Goal: Task Accomplishment & Management: Use online tool/utility

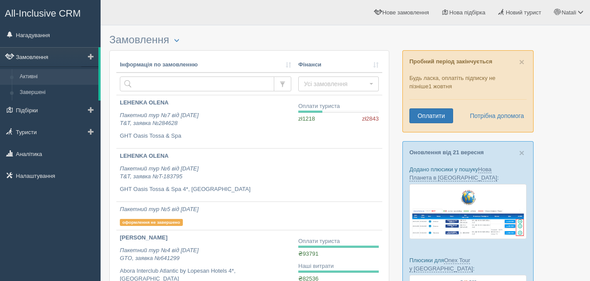
click at [41, 53] on link "Замовлення" at bounding box center [49, 56] width 98 height 19
click at [393, 10] on span "Нове замовлення" at bounding box center [405, 12] width 46 height 7
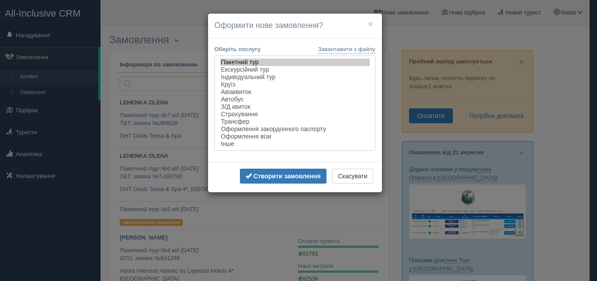
click at [273, 61] on option "Пакетний тур" at bounding box center [295, 62] width 150 height 7
click at [289, 180] on b "Створити замовлення" at bounding box center [287, 176] width 67 height 7
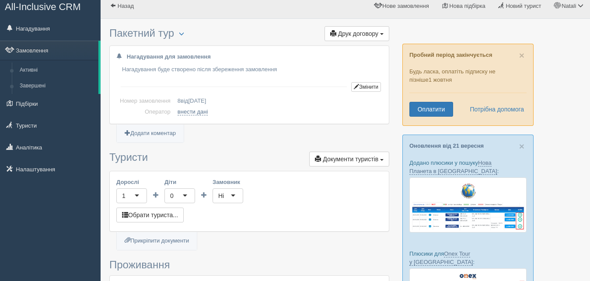
scroll to position [89, 0]
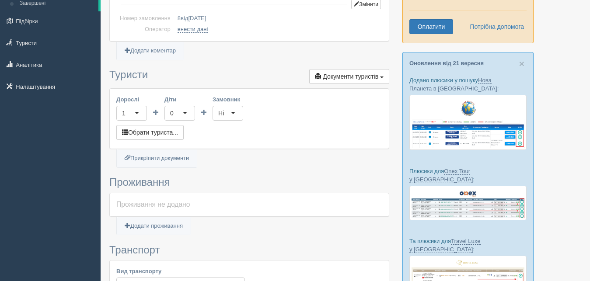
click at [137, 113] on div "1" at bounding box center [131, 113] width 31 height 15
click at [130, 149] on div "Дорослі 1 1 0 1 2 3 4 5 6 7 8 9 10 11 12 13 14 15 16 17 18 19 20 21 22 23 24 25…" at bounding box center [249, 119] width 279 height 60
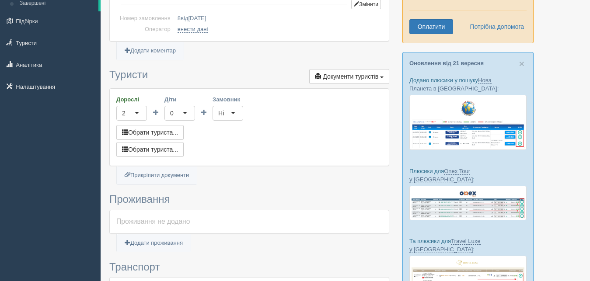
click at [236, 110] on div "Ні" at bounding box center [227, 113] width 31 height 15
click at [296, 112] on div "Дорослі 2 2 0 1 2 3 4 5 6 7 8 9 10 11 12 13 14 15 16 17 18 19 20 21 22 23 24 25…" at bounding box center [249, 127] width 279 height 77
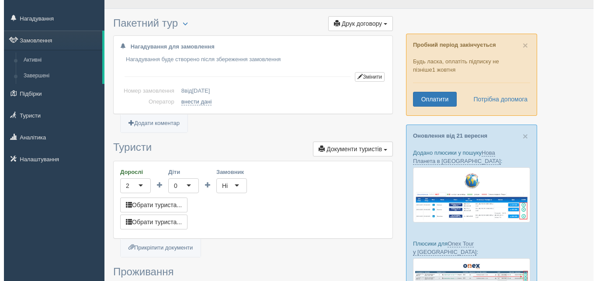
scroll to position [0, 0]
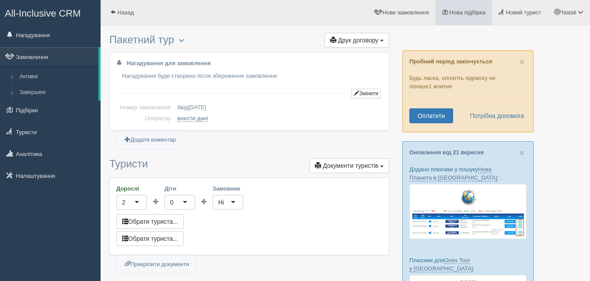
click at [453, 13] on span "Нова підбірка" at bounding box center [467, 12] width 36 height 7
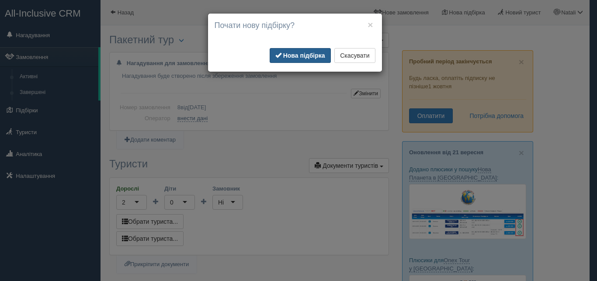
click at [297, 56] on b "Нова підбірка" at bounding box center [304, 55] width 42 height 7
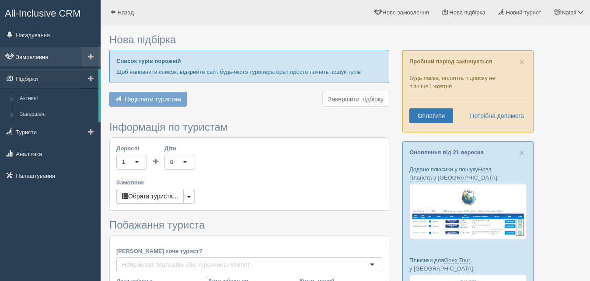
click at [29, 56] on link "Замовлення" at bounding box center [50, 56] width 101 height 19
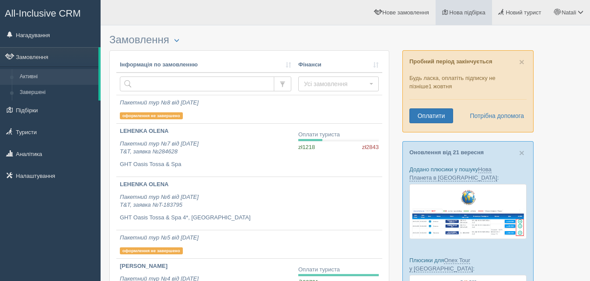
click at [462, 12] on span "Нова підбірка" at bounding box center [467, 12] width 36 height 7
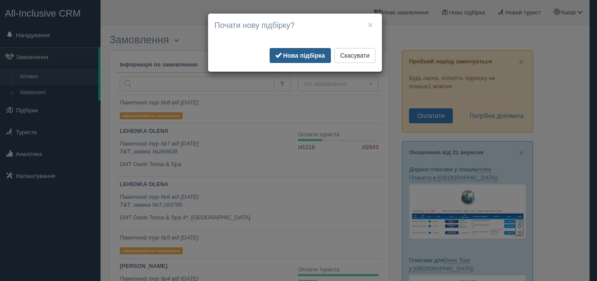
click at [299, 52] on b "Нова підбірка" at bounding box center [304, 55] width 42 height 7
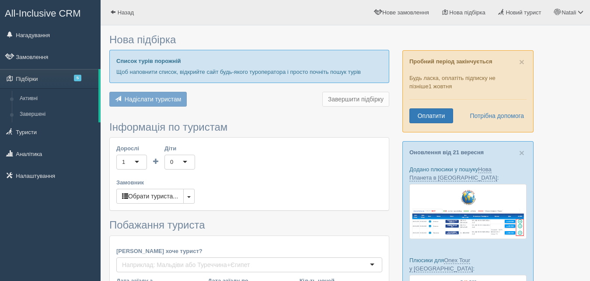
type input "7"
type input "129500"
type input "179700"
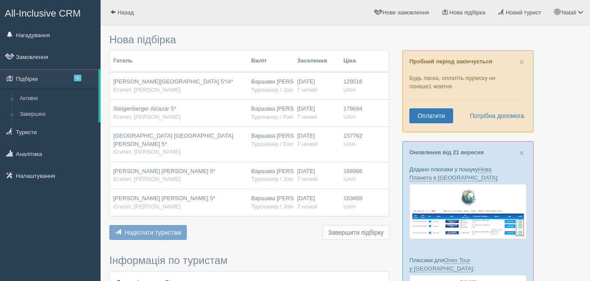
click at [191, 86] on div "Sunrise Arabian Beach Resort 5*/4* Єгипет, Шарм ель Шейх" at bounding box center [178, 86] width 131 height 16
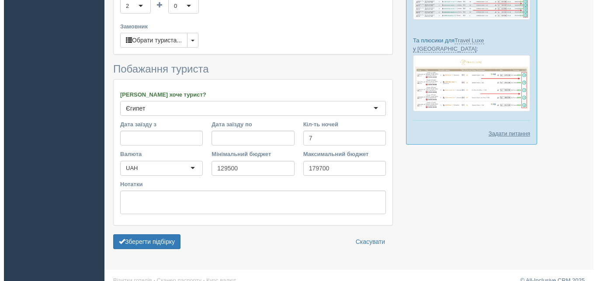
scroll to position [294, 0]
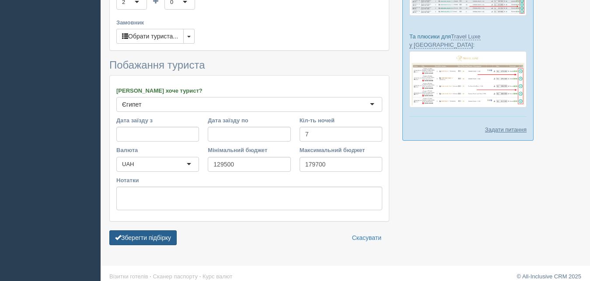
click at [139, 230] on button "Зберегти підбірку" at bounding box center [142, 237] width 67 height 15
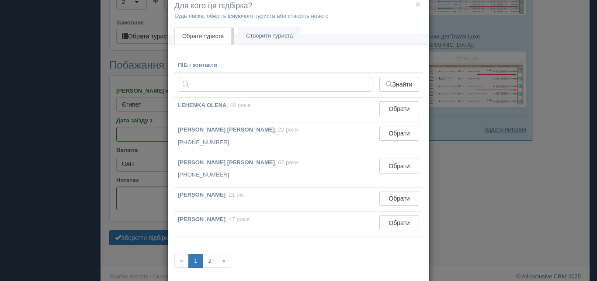
scroll to position [0, 0]
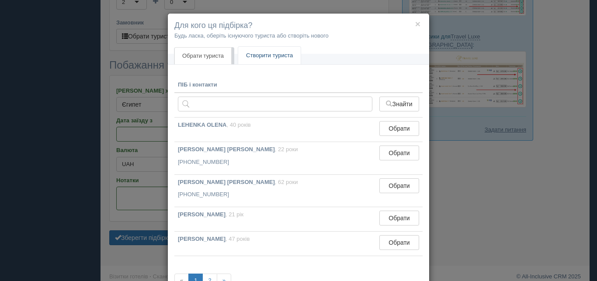
click at [257, 52] on link "Створити туриста" at bounding box center [269, 56] width 63 height 18
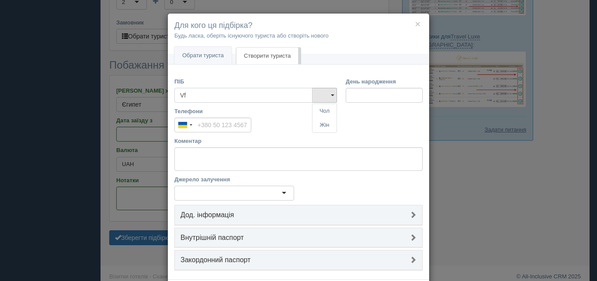
type input "V"
type input "[PERSON_NAME]"
click at [322, 108] on link "Чол" at bounding box center [325, 111] width 24 height 14
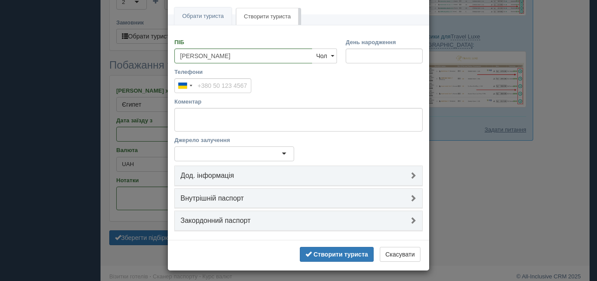
click at [244, 157] on div at bounding box center [234, 153] width 120 height 15
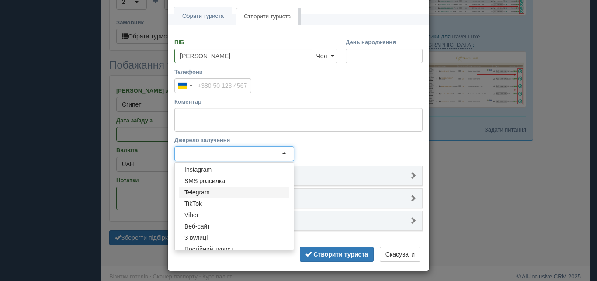
scroll to position [42, 0]
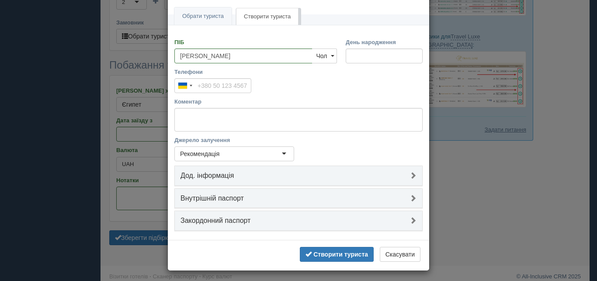
click at [215, 240] on form "ПІБ Maksim Чол Жін Чол Чол Жін День народження Телефони Ukraine +380 244 result…" at bounding box center [298, 150] width 261 height 239
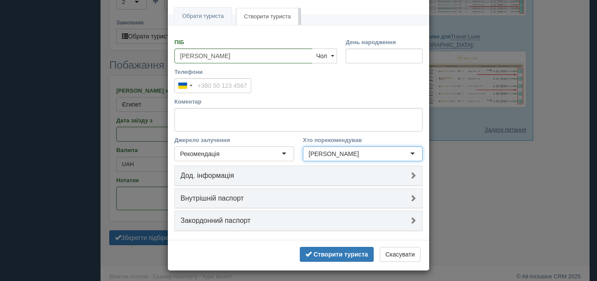
type input "Шарук Олександра"
click at [250, 183] on link "Дод. інформація" at bounding box center [298, 176] width 247 height 20
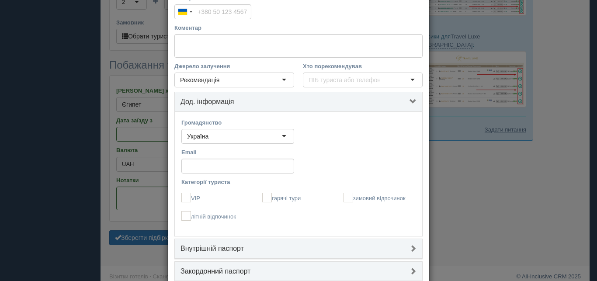
scroll to position [118, 0]
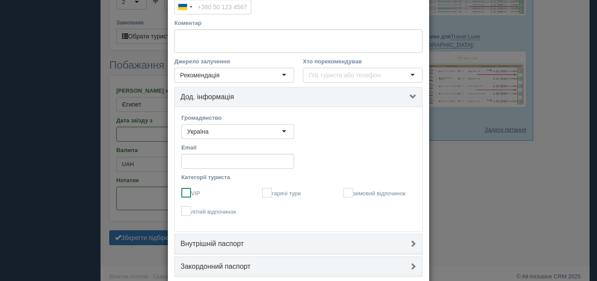
click at [181, 192] on ins at bounding box center [186, 193] width 10 height 10
checkbox input "true"
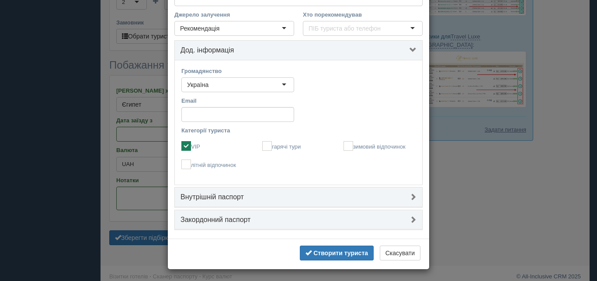
scroll to position [167, 0]
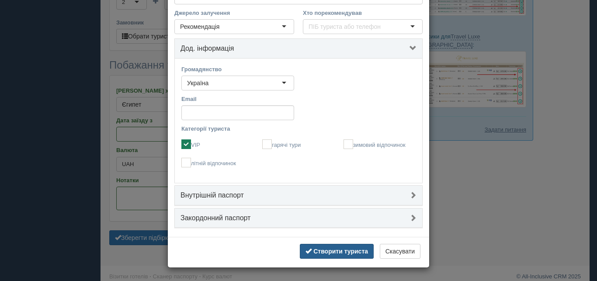
click at [326, 251] on b "Створити туриста" at bounding box center [341, 251] width 55 height 7
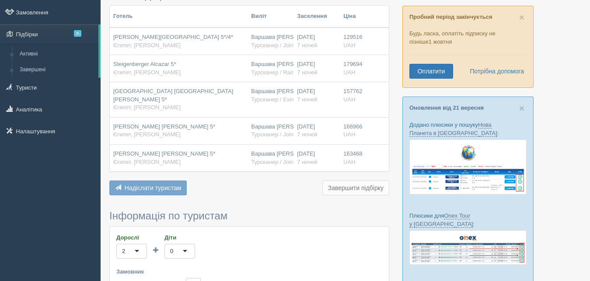
scroll to position [27, 0]
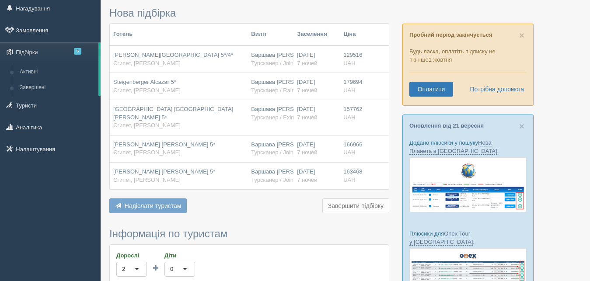
click at [222, 68] on td "Sunrise Arabian Beach Resort 5*/4* Єгипет, Шарм ель Шейх" at bounding box center [179, 59] width 138 height 28
click at [208, 55] on div "Sunrise Arabian Beach Resort 5*/4* Єгипет, Шарм ель Шейх" at bounding box center [178, 59] width 131 height 16
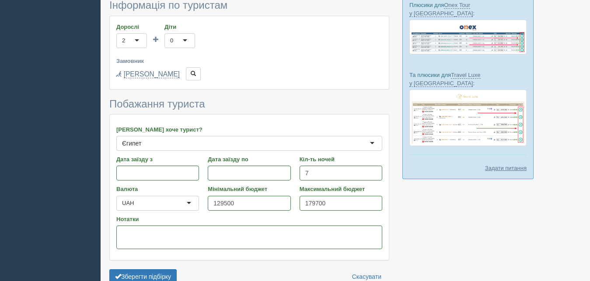
scroll to position [294, 0]
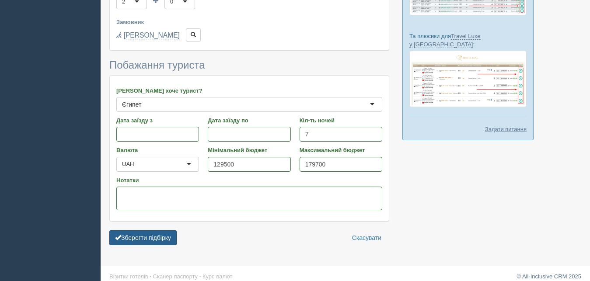
click at [136, 230] on button "Зберегти підбірку" at bounding box center [142, 237] width 67 height 15
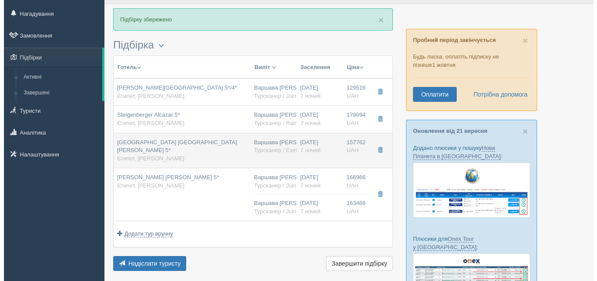
scroll to position [45, 0]
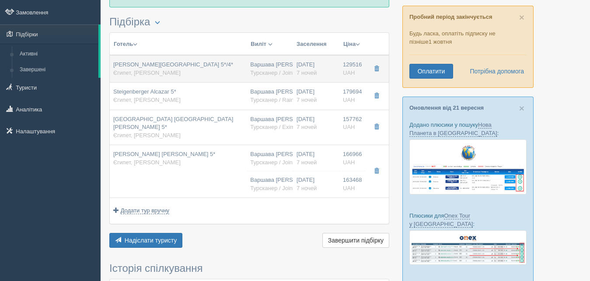
click at [262, 63] on div "Варшава [PERSON_NAME] Турсканер / JoinUp! PL" at bounding box center [269, 69] width 39 height 16
type input "[PERSON_NAME][GEOGRAPHIC_DATA] 5*/4*"
type input "Єгипет"
type input "[PERSON_NAME]"
type input "129516.00"
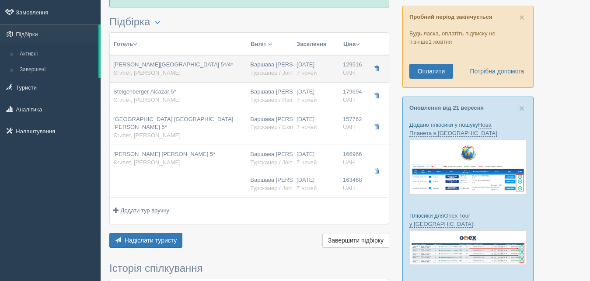
type input "Варшава [PERSON_NAME]"
type input "Шарм-еш-Шейх SSH"
type input "13:30"
type input "18:45"
type input "11:35"
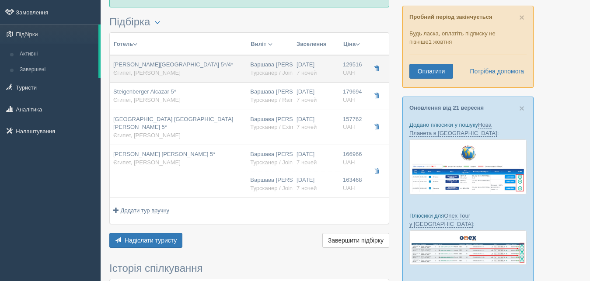
type input "14:55"
type input "7"
type input "Deluxe Room Side Sea View"
type input "AI"
type input "Турсканер / JoinUp! PL"
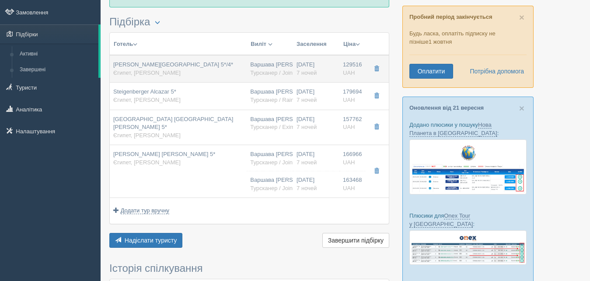
type input "[URL][DOMAIN_NAME]"
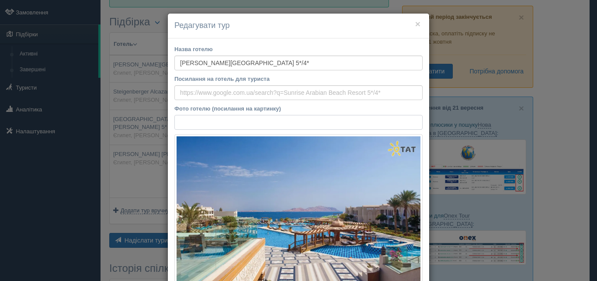
click at [232, 118] on input "Фото готелю (посилання на картинку)" at bounding box center [298, 122] width 248 height 15
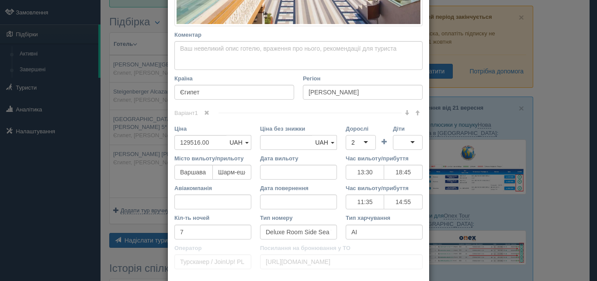
scroll to position [275, 0]
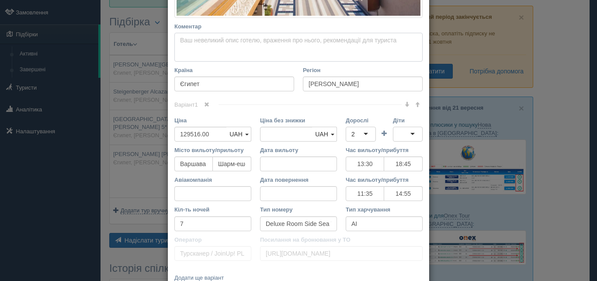
click at [202, 41] on textarea "Коментар Основний опис Додатковий опис Закріпити Збережено Необхідно вказати на…" at bounding box center [298, 47] width 248 height 29
paste textarea "торгово-розважального центру [GEOGRAPHIC_DATA] – 8 км"
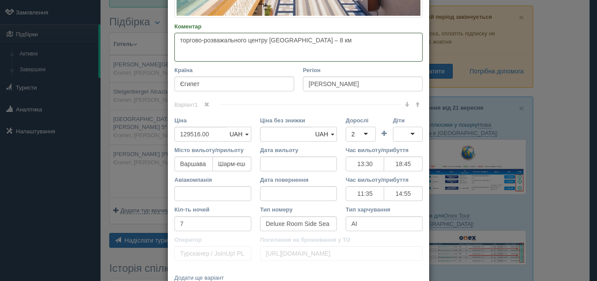
click at [176, 38] on textarea "торгово-розважального центру [GEOGRAPHIC_DATA] – 8 км" at bounding box center [298, 47] width 248 height 29
click at [328, 41] on textarea "До торгово-розважального центру [GEOGRAPHIC_DATA] – 8 км" at bounding box center [298, 47] width 248 height 29
type textarea "До торгово-розважального центру [GEOGRAPHIC_DATA] – 8 км."
drag, startPoint x: 333, startPoint y: 39, endPoint x: 147, endPoint y: 36, distance: 185.4
click at [174, 36] on textarea "До торгово-розважального центру [GEOGRAPHIC_DATA] – 8 км." at bounding box center [298, 47] width 248 height 29
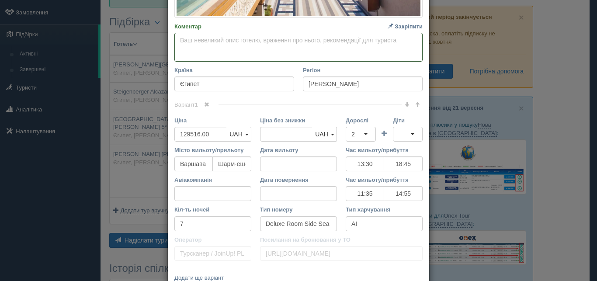
paste textarea "[GEOGRAPHIC_DATA] розташований за 10 км від аеропорту [GEOGRAPHIC_DATA], за 8 к…"
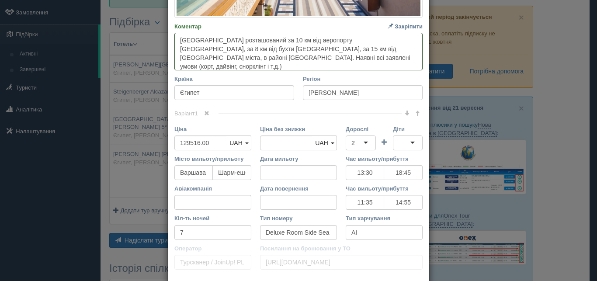
click at [279, 59] on textarea "[GEOGRAPHIC_DATA] розташований за 10 км від аеропорту [GEOGRAPHIC_DATA], за 8 к…" at bounding box center [298, 52] width 248 height 38
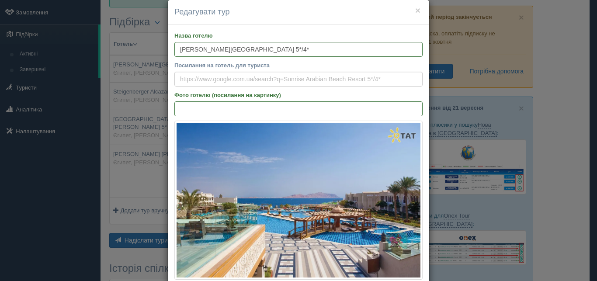
scroll to position [0, 0]
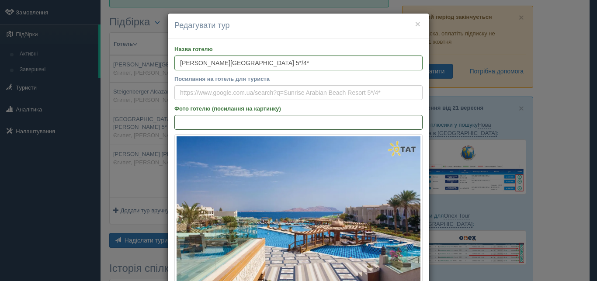
click at [223, 128] on input "Фото готелю (посилання на картинку)" at bounding box center [298, 122] width 248 height 15
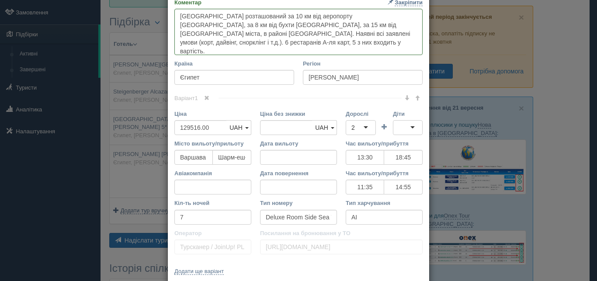
scroll to position [226, 0]
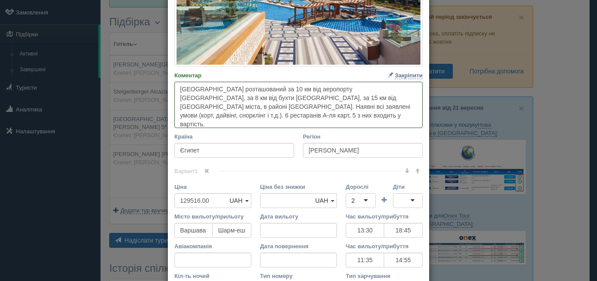
click at [204, 117] on textarea "[GEOGRAPHIC_DATA] розташований за 10 км від аеропорту [GEOGRAPHIC_DATA], за 8 к…" at bounding box center [298, 105] width 248 height 46
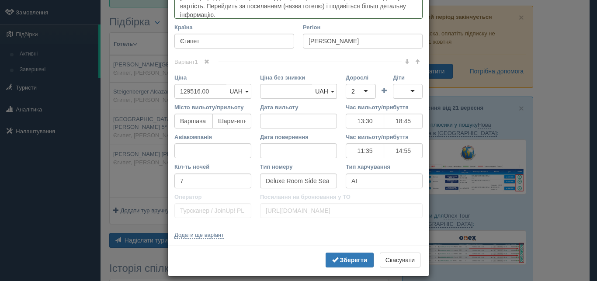
scroll to position [353, 0]
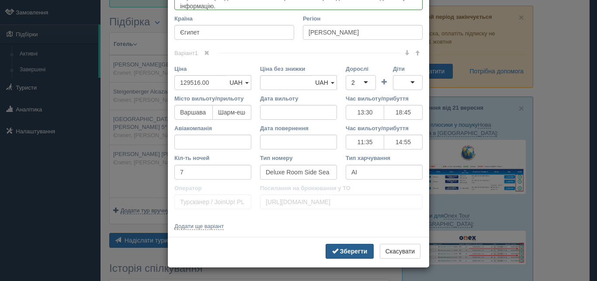
click at [347, 251] on b "Зберегти" at bounding box center [354, 251] width 28 height 7
type textarea "[GEOGRAPHIC_DATA] розташований за 10 км від аеропорту [GEOGRAPHIC_DATA], за 8 к…"
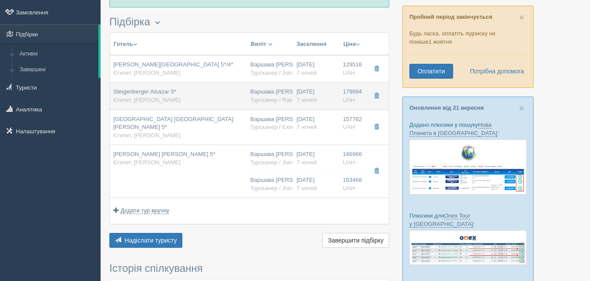
click at [265, 91] on div "Варшава [PERSON_NAME] Турсканер / Rainbow PL" at bounding box center [269, 96] width 39 height 16
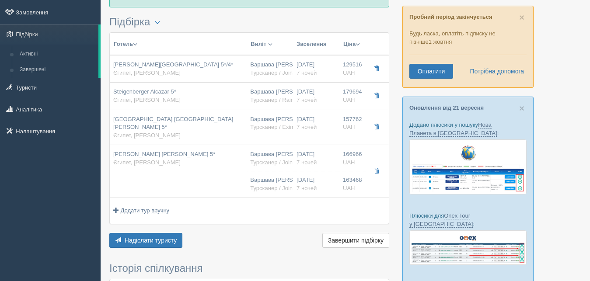
type input "Steigenberger Alcazar 5*"
type input "179694.00"
type input "08:50"
type input "14:20"
type input "Nesma Airlines"
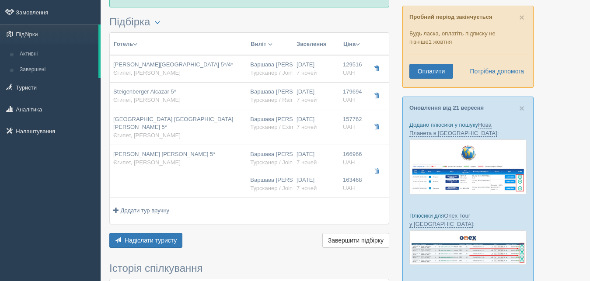
type input "04:10"
type input "07:45"
type input "Pokój Superior Swim-Up"
type input "Турсканер / Rainbow PL"
type input "[URL][DOMAIN_NAME]"
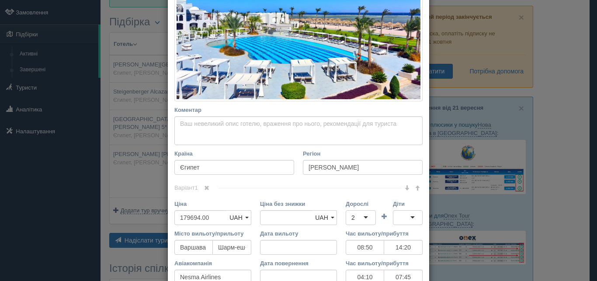
scroll to position [197, 0]
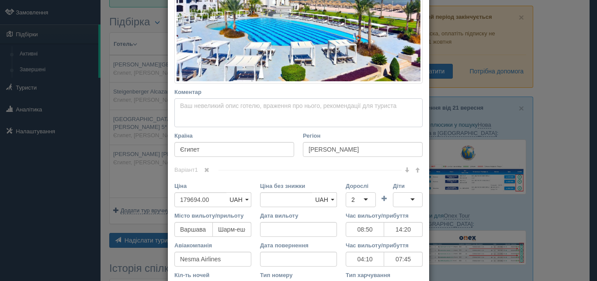
click at [179, 103] on textarea "Коментар Основний опис Додатковий опис Закріпити Збережено Необхідно вказати на…" at bounding box center [298, 112] width 248 height 29
paste textarea "[GEOGRAPHIC_DATA] розташований за 17 км від міжнародного аеропорту [GEOGRAPHIC_…"
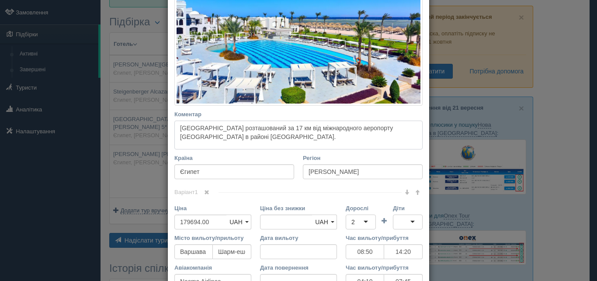
scroll to position [157, 0]
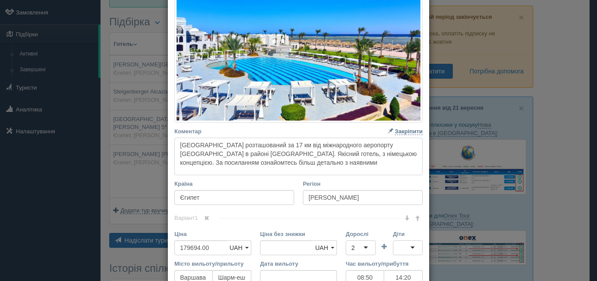
click at [390, 152] on textarea "[GEOGRAPHIC_DATA] розташований за 17 км від міжнародного аеропорту [GEOGRAPHIC_…" at bounding box center [298, 157] width 248 height 38
click at [318, 162] on textarea "[GEOGRAPHIC_DATA] розташований за 17 км від міжнародного аеропорту [GEOGRAPHIC_…" at bounding box center [298, 157] width 248 height 38
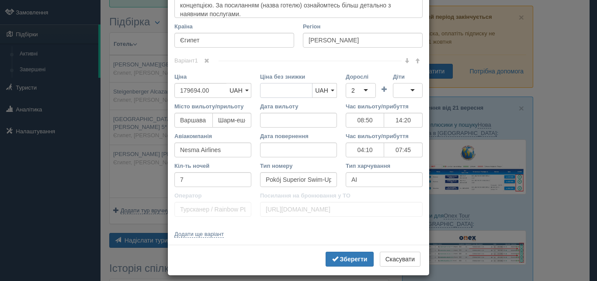
click at [279, 89] on input "Ціна без знижки" at bounding box center [286, 90] width 52 height 15
type textarea "[GEOGRAPHIC_DATA] розташований за 17 км від міжнародного аеропорту [GEOGRAPHIC_…"
type input "182694"
click at [341, 256] on b "Зберегти" at bounding box center [354, 259] width 28 height 7
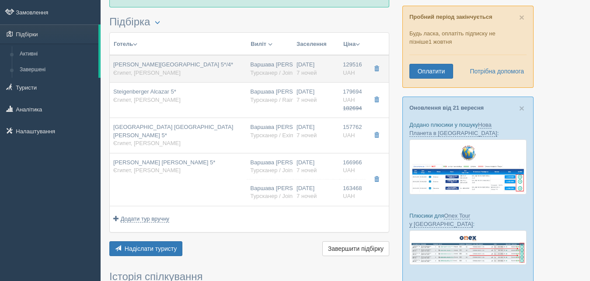
click at [257, 61] on td "Варшава [PERSON_NAME] Турсканер / JoinUp! PL" at bounding box center [270, 69] width 46 height 28
type input "[PERSON_NAME][GEOGRAPHIC_DATA] 5*/4*"
type textarea "[GEOGRAPHIC_DATA] розташований за 10 км від аеропорту [GEOGRAPHIC_DATA], за 8 к…"
type input "129516.00"
type input "13:30"
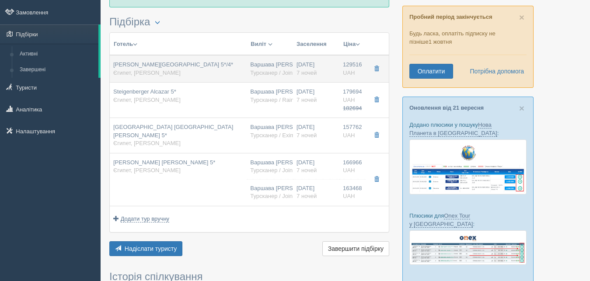
type input "18:45"
type input "11:35"
type input "14:55"
type input "Deluxe Room Side Sea View"
type input "Турсканер / JoinUp! PL"
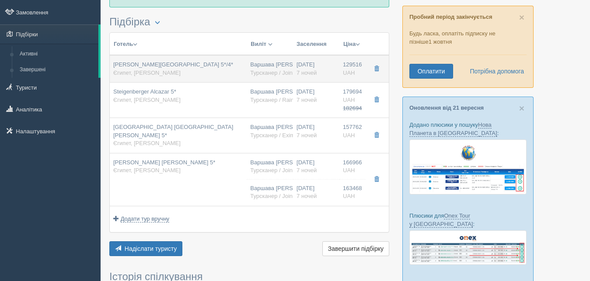
type input "[URL][DOMAIN_NAME]"
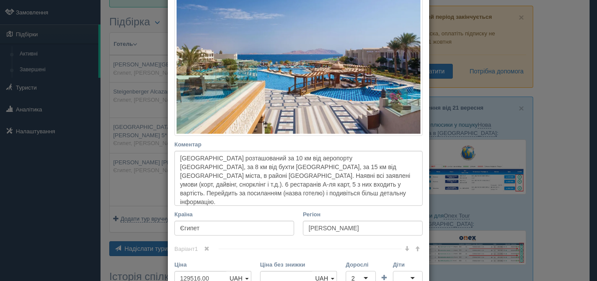
scroll to position [275, 0]
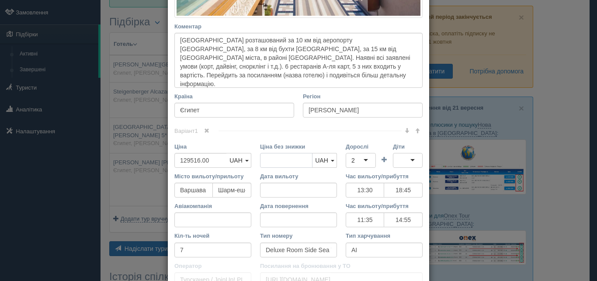
click at [266, 160] on input "Ціна без знижки" at bounding box center [286, 160] width 52 height 15
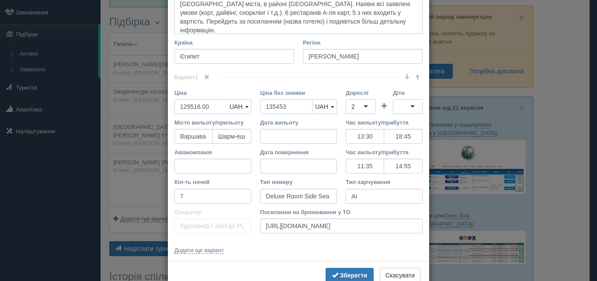
scroll to position [353, 0]
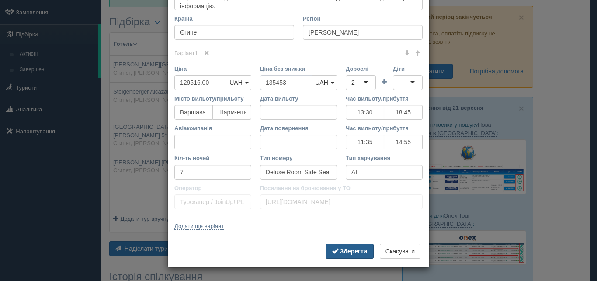
type input "135453"
click at [348, 251] on b "Зберегти" at bounding box center [354, 251] width 28 height 7
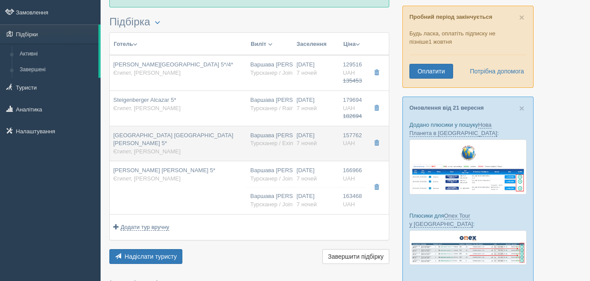
click at [272, 135] on div "Варшава [PERSON_NAME] Турсканер / Exim PL" at bounding box center [269, 140] width 39 height 16
type input "[GEOGRAPHIC_DATA] [GEOGRAPHIC_DATA][PERSON_NAME] 5*"
type input "157762.00"
type input "08:50"
type input "14:20"
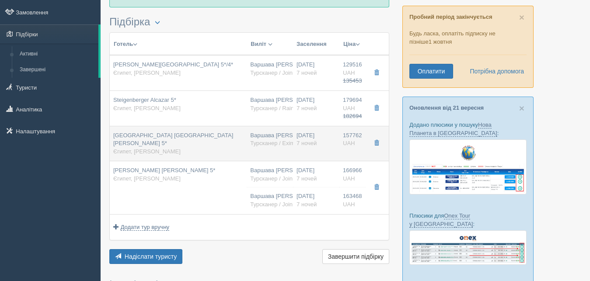
type input "04:10"
type input "07:45"
type input "Standard Gyspster Side Sea View Double Room"
type input "Турсканер / Exim PL"
type input "[URL][DOMAIN_NAME]"
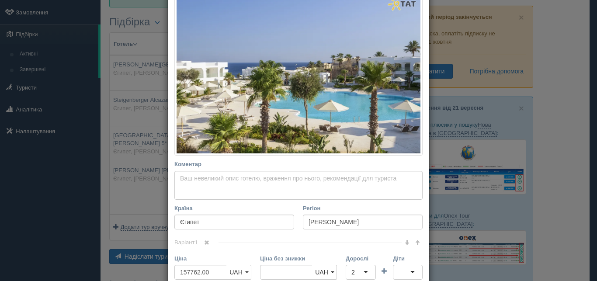
scroll to position [157, 0]
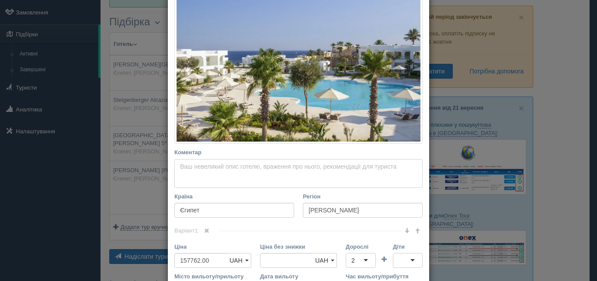
drag, startPoint x: 179, startPoint y: 166, endPoint x: 177, endPoint y: 162, distance: 5.1
click at [178, 165] on textarea "Коментар Основний опис Додатковий опис Закріпити Збережено Необхідно вказати на…" at bounding box center [298, 173] width 248 height 29
paste textarea "Готель для стильних мандрівників з химерними індивідуальними уподобаннями, люби…"
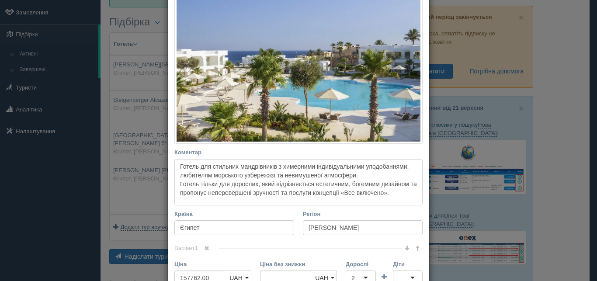
click at [253, 184] on textarea "Готель для стильних мандрівників з химерними індивідуальними уподобаннями, люби…" at bounding box center [298, 182] width 248 height 46
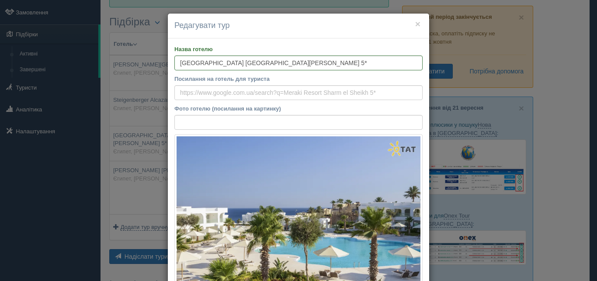
scroll to position [197, 0]
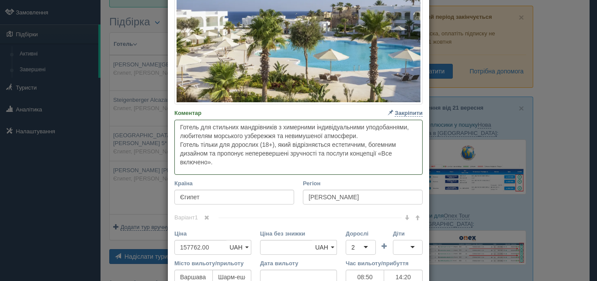
click at [220, 162] on textarea "Готель для стильних мандрівників з химерними індивідуальними уподобаннями, люби…" at bounding box center [298, 147] width 248 height 55
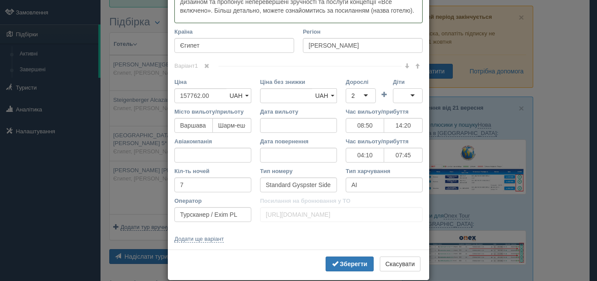
scroll to position [354, 0]
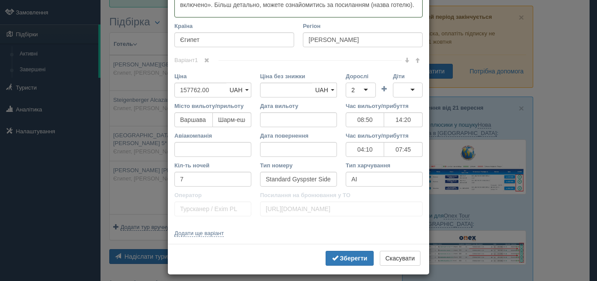
type textarea "Готель для стильних мандрівників з химерними індивідуальними уподобаннями, люби…"
click at [281, 91] on input "Ціна без знижки" at bounding box center [286, 90] width 52 height 15
type input "163762"
click at [341, 257] on b "Зберегти" at bounding box center [354, 258] width 28 height 7
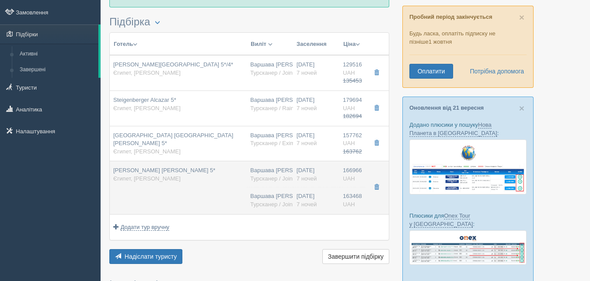
click at [278, 170] on div "Варшава [PERSON_NAME] Турсканер / JoinUp! PL" at bounding box center [269, 175] width 39 height 16
type input "[PERSON_NAME] [PERSON_NAME] 5*"
type input "166966.00"
type input "13:30"
type input "18:45"
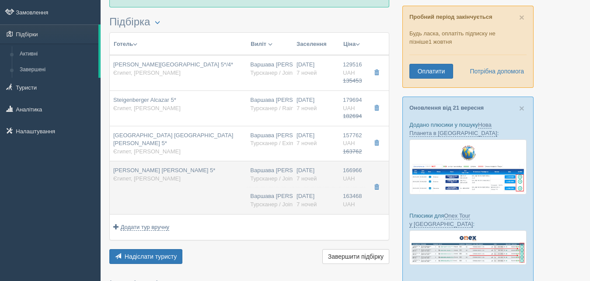
type input "11:35"
type input "14:55"
type input "Standard Sea View Double Room"
type input "UAI"
type input "Турсканер / JoinUp! PL"
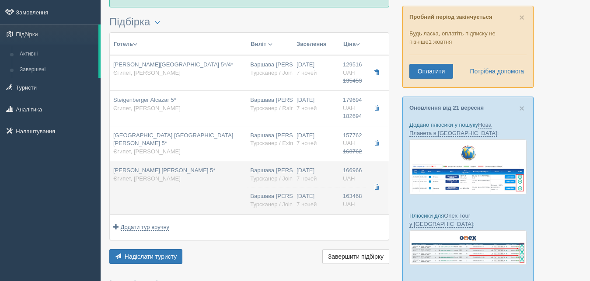
type input "[URL][DOMAIN_NAME]"
type input "163468.00"
type input "Варшава [PERSON_NAME]"
type input "Шарм-еш-Шейх SSH"
type input "13:30"
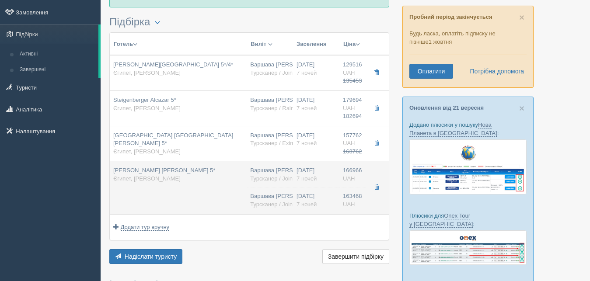
type input "18:45"
type input "11:35"
type input "14:55"
type input "7"
type input "Standard Pool View Double Room"
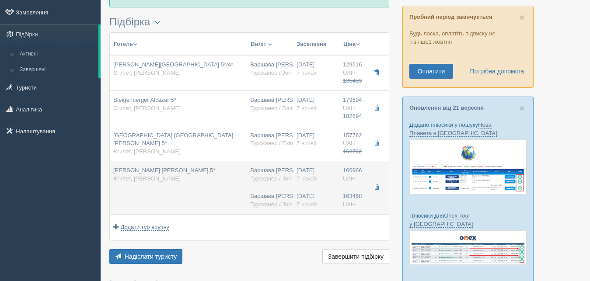
type input "UAI"
type input "Турсканер / JoinUp! PL"
type input "[URL][DOMAIN_NAME]"
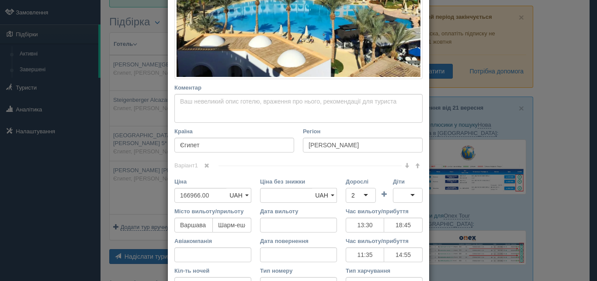
scroll to position [275, 0]
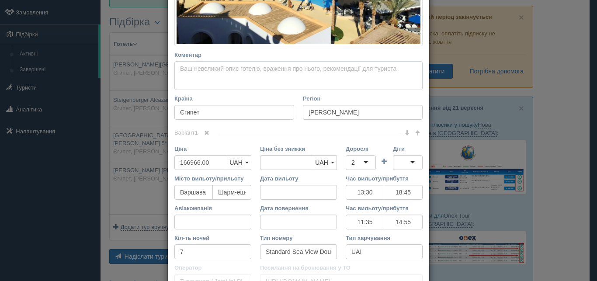
click at [177, 70] on textarea "Коментар Основний опис Додатковий опис Закріпити Збережено Необхідно вказати на…" at bounding box center [298, 75] width 248 height 29
paste textarea "Розкішний готель є справжньою окрасою ланцюжка готелів Savoy Group. Розташовани…"
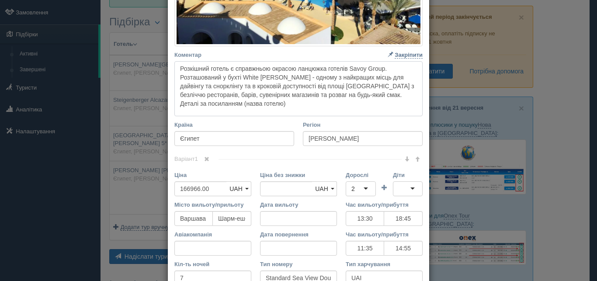
type textarea "Розкішний готель є справжньою окрасою ланцюжка готелів Savoy Group. Розташовани…"
click at [275, 184] on input "Ціна без знижки" at bounding box center [286, 188] width 52 height 15
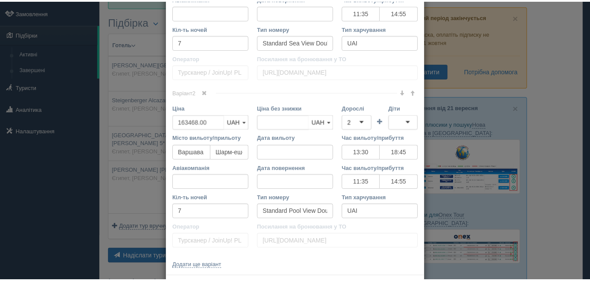
scroll to position [551, 0]
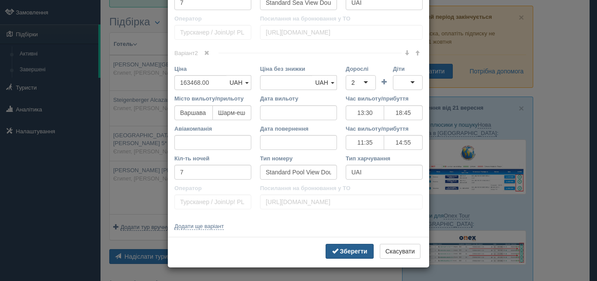
click at [345, 250] on b "Зберегти" at bounding box center [354, 251] width 28 height 7
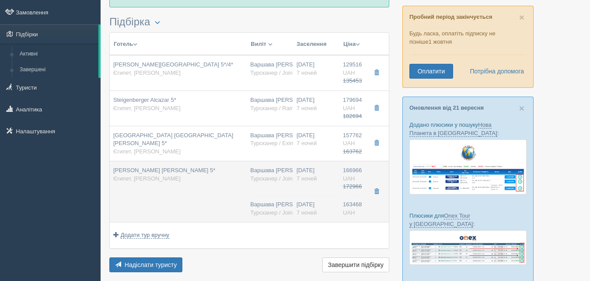
click at [275, 202] on div "Варшава [PERSON_NAME] Турсканер / JoinUp! PL" at bounding box center [269, 209] width 39 height 16
type input "172966.00"
type input "13:30"
type input "18:45"
type input "11:35"
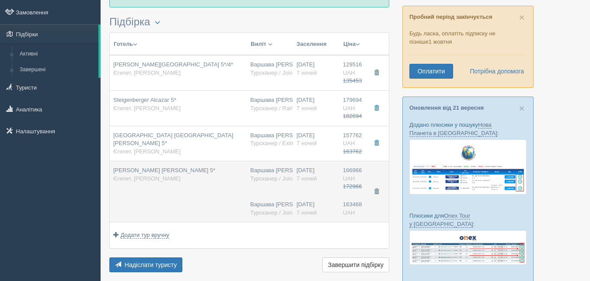
type input "14:55"
type input "13:30"
type input "18:45"
type input "11:35"
type input "14:55"
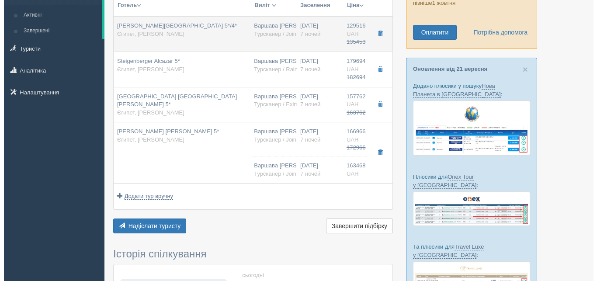
scroll to position [134, 0]
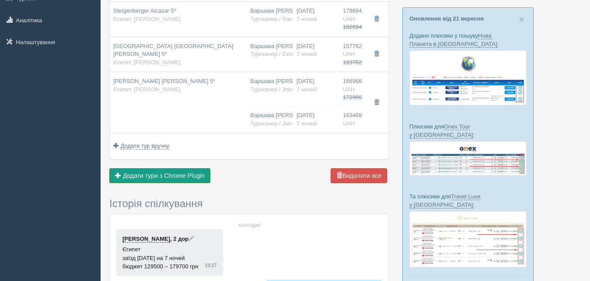
click at [181, 176] on span "Додати тури з Chrome Plugin" at bounding box center [164, 175] width 82 height 7
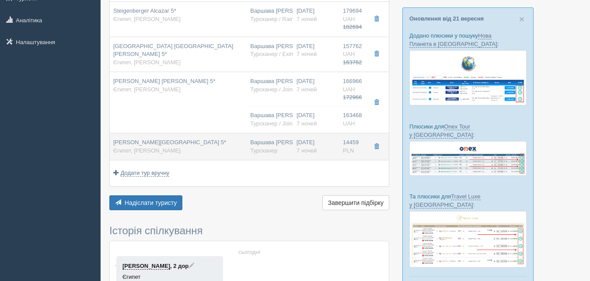
click at [280, 143] on div "Варшава [PERSON_NAME] [GEOGRAPHIC_DATA]" at bounding box center [269, 147] width 39 height 16
type input "[PERSON_NAME][GEOGRAPHIC_DATA] 5*"
type input "14459.00"
type input "08:50"
type input "14:20"
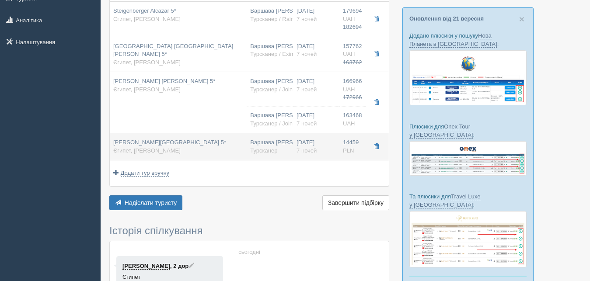
type input "Nesma Airlines"
type input "04:10"
type input "07:45"
type input "Pokój Deluxe Z Widokiem Na Ogród Lub Basen"
type input "AI"
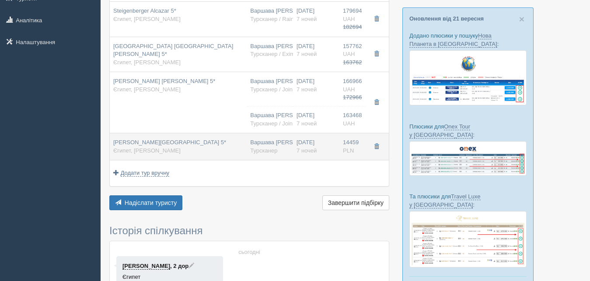
type input "Турсканер"
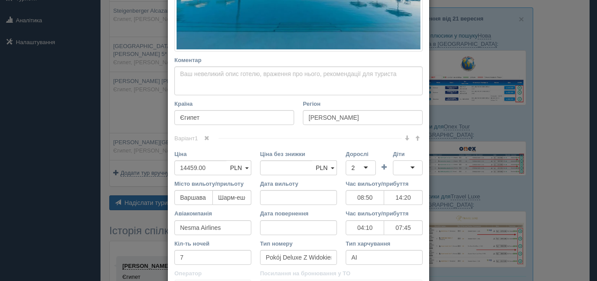
scroll to position [275, 0]
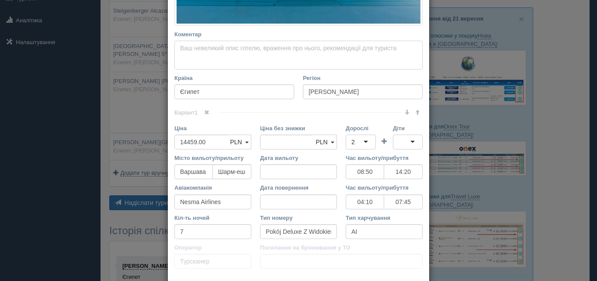
click at [186, 49] on textarea "Коментар Основний опис Додатковий опис Закріпити Збережено Необхідно вказати на…" at bounding box center [298, 55] width 248 height 29
paste textarea "Готель розташований у бухті [GEOGRAPHIC_DATA]. До послуг гостей 6 ресторанів, 9…"
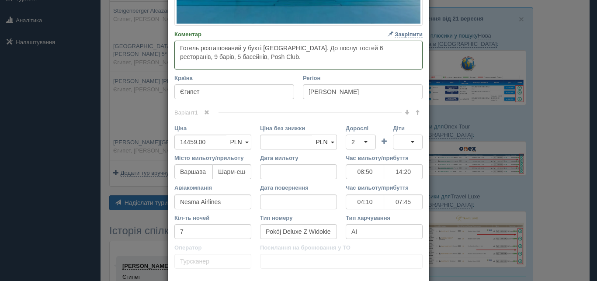
paste textarea "[GEOGRAPHIC_DATA] розташований за 13 км (15 хвилин) від центру міста [GEOGRAPHI…"
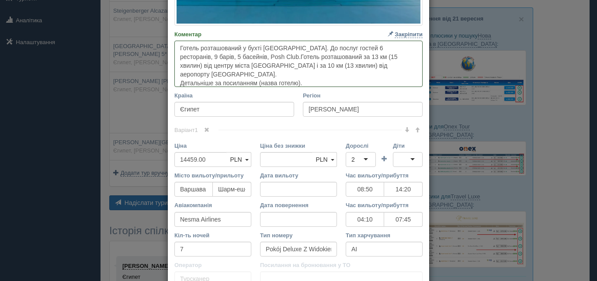
scroll to position [315, 0]
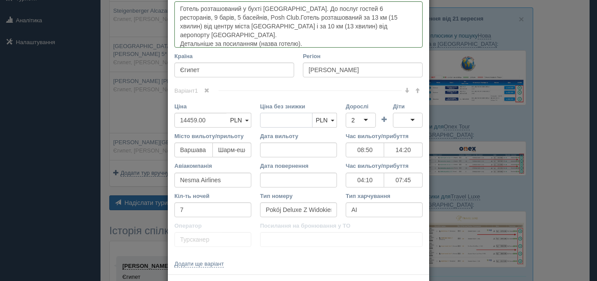
click at [278, 121] on input "Ціна без знижки" at bounding box center [286, 120] width 52 height 15
type textarea "Готель розташований у бухті [GEOGRAPHIC_DATA]. До послуг гостей 6 ресторанів, 9…"
type input "152459"
click at [237, 118] on span "PLN" at bounding box center [236, 120] width 12 height 7
click at [234, 135] on link "UAH" at bounding box center [239, 136] width 24 height 14
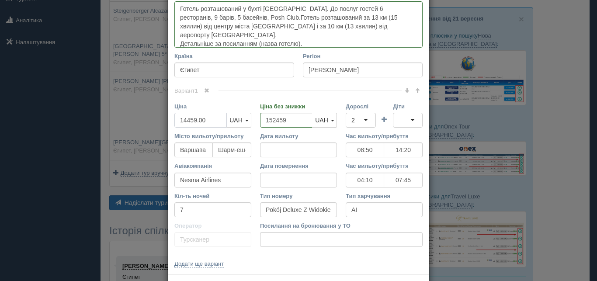
scroll to position [352, 0]
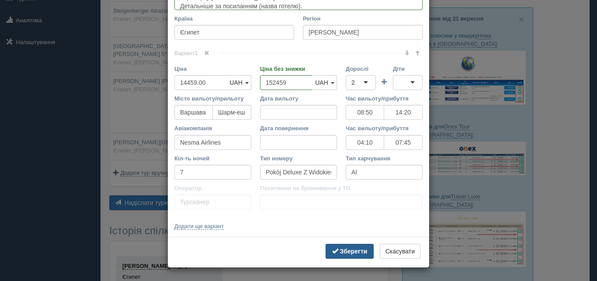
click at [340, 249] on b "Зберегти" at bounding box center [354, 251] width 28 height 7
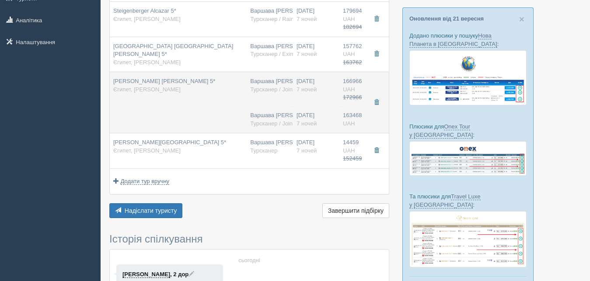
click at [285, 78] on div "Варшава [PERSON_NAME] Турсканер / JoinUp! PL" at bounding box center [269, 89] width 39 height 24
type input "[PERSON_NAME] [PERSON_NAME] 5*"
type textarea "Розкішний готель є справжньою окрасою ланцюжка готелів Savoy Group. Розташовани…"
type input "166966.00"
type input "172966.00"
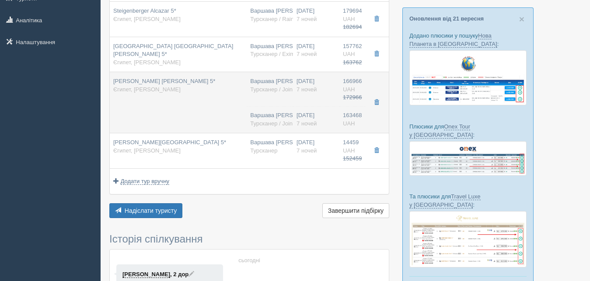
type input "13:30"
type input "18:45"
type input "11:35"
type input "14:55"
type input "Standard Sea View Double Room"
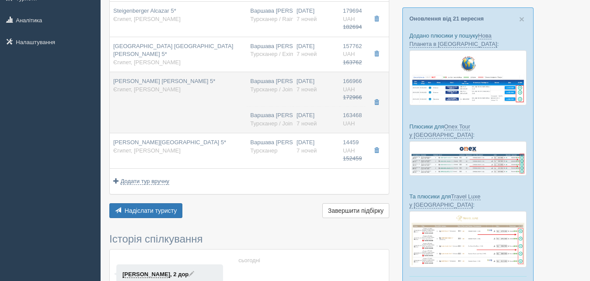
type input "UAI"
type input "Турсканер / JoinUp! PL"
type input "[URL][DOMAIN_NAME]"
type input "163468.00"
type input "Варшава [PERSON_NAME]"
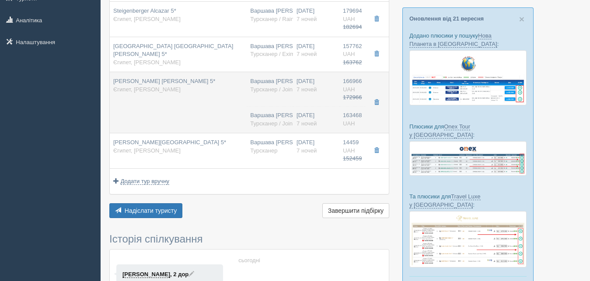
type input "Шарм-еш-Шейх SSH"
type input "13:30"
type input "18:45"
type input "11:35"
type input "14:55"
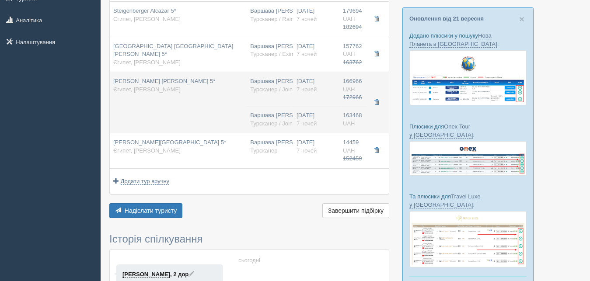
type input "7"
type input "Standard Pool View Double Room"
type input "UAI"
type input "Турсканер / JoinUp! PL"
type input "[URL][DOMAIN_NAME]"
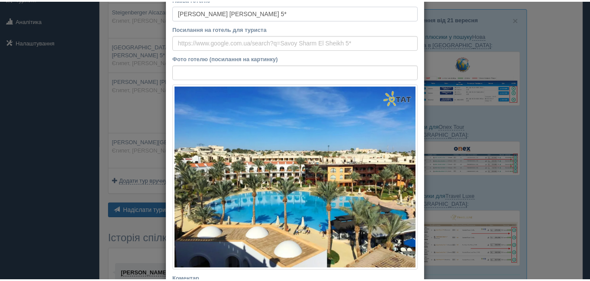
scroll to position [0, 0]
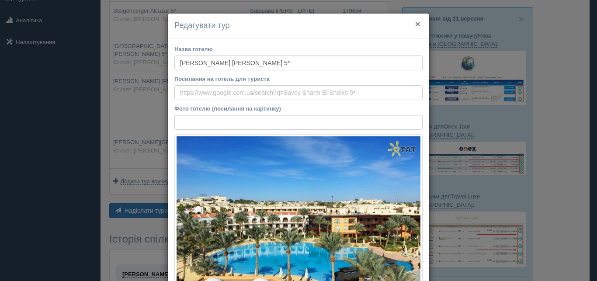
drag, startPoint x: 414, startPoint y: 24, endPoint x: 394, endPoint y: 31, distance: 20.8
click at [415, 24] on button "×" at bounding box center [417, 23] width 5 height 9
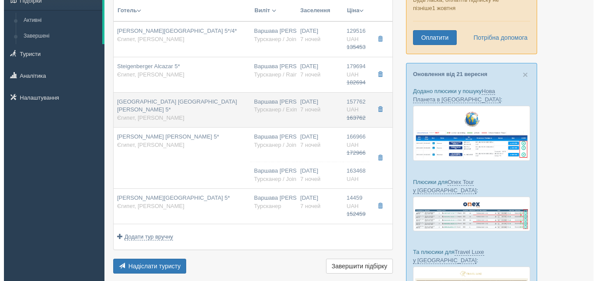
scroll to position [45, 0]
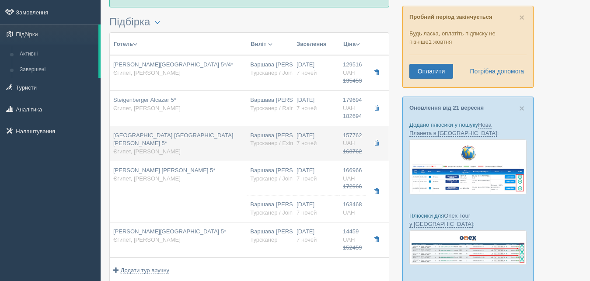
click at [276, 135] on div "Варшава [PERSON_NAME] Турсканер / Exim PL" at bounding box center [269, 144] width 39 height 24
type input "[GEOGRAPHIC_DATA] [GEOGRAPHIC_DATA][PERSON_NAME] 5*"
type textarea "Готель для стильних мандрівників з химерними індивідуальними уподобаннями, люби…"
type input "157762.00"
type input "163762.00"
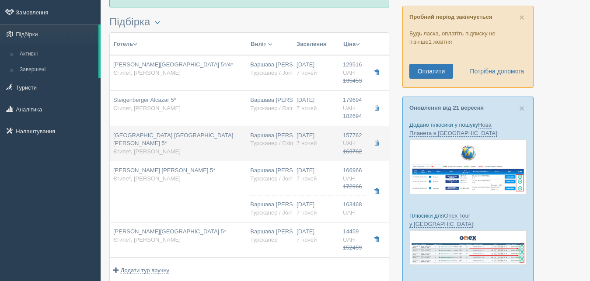
type input "08:50"
type input "14:20"
type input "04:10"
type input "07:45"
type input "Standard Gyspster Side Sea View Double Room"
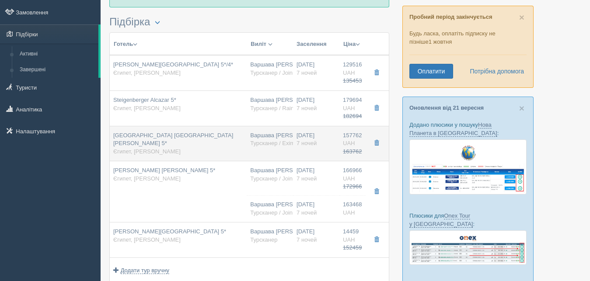
type input "AI"
type input "Турсканер / Exim PL"
type input "[URL][DOMAIN_NAME]"
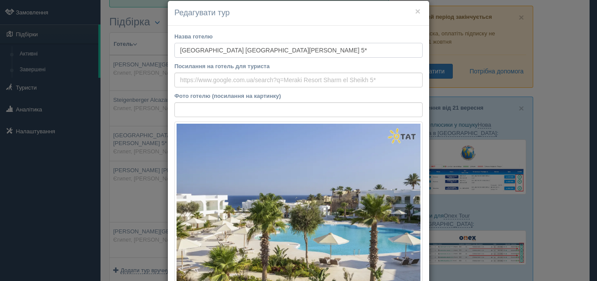
scroll to position [0, 0]
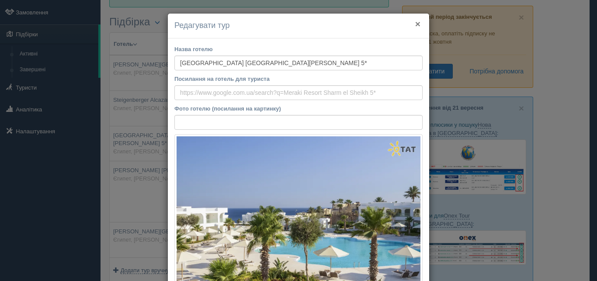
click at [415, 25] on button "×" at bounding box center [417, 23] width 5 height 9
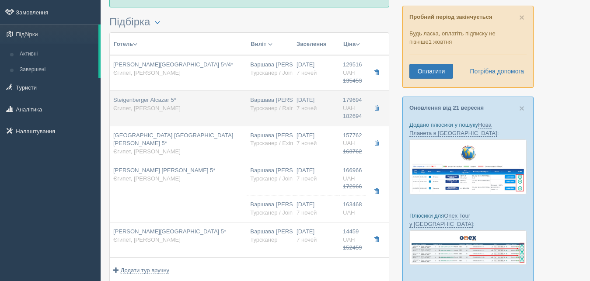
click at [279, 99] on div "Варшава [PERSON_NAME] Турсканер / Rainbow PL" at bounding box center [269, 108] width 39 height 24
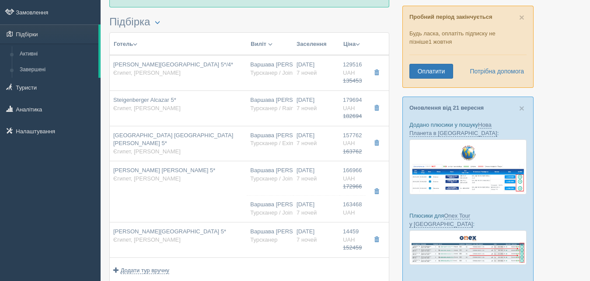
type input "Steigenberger Alcazar 5*"
type textarea "[GEOGRAPHIC_DATA] розташований за 17 км від міжнародного аеропорту [GEOGRAPHIC_…"
type input "179694.00"
type input "182694.00"
type input "08:50"
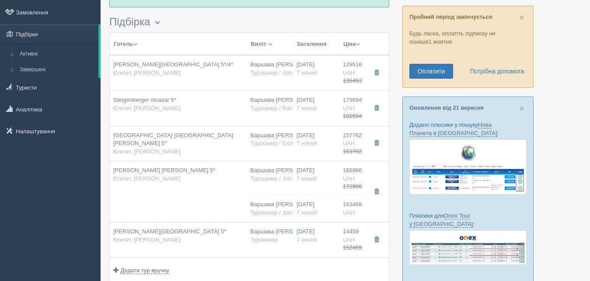
type input "14:20"
type input "Nesma Airlines"
type input "04:10"
type input "07:45"
type input "Pokój Superior Swim-Up"
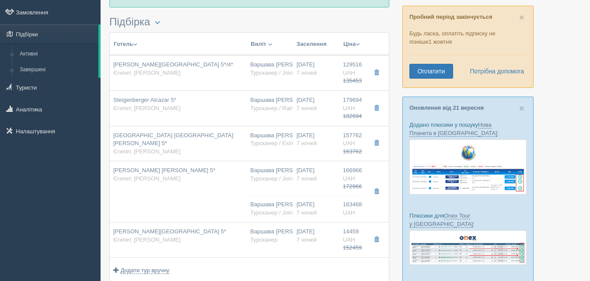
type input "Турсканер / Rainbow PL"
type input "[URL][DOMAIN_NAME]"
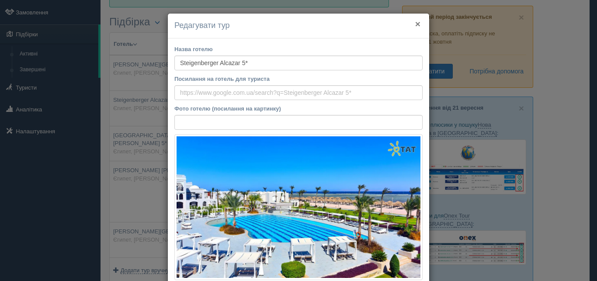
click at [416, 24] on button "×" at bounding box center [417, 23] width 5 height 9
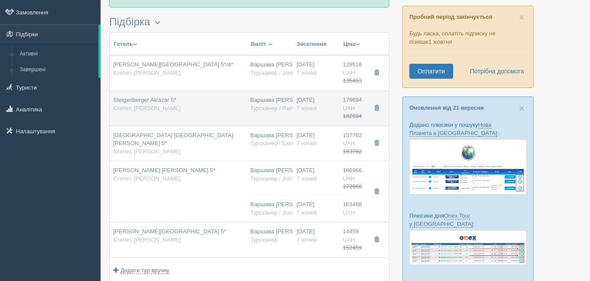
click at [271, 98] on div "Варшава [PERSON_NAME] Турсканер / Rainbow PL" at bounding box center [269, 108] width 39 height 24
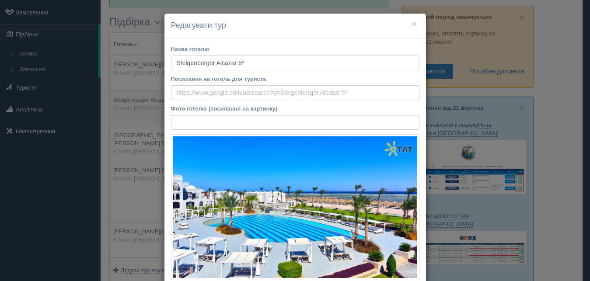
type input "08:50"
type input "14:20"
type input "04:10"
type input "07:45"
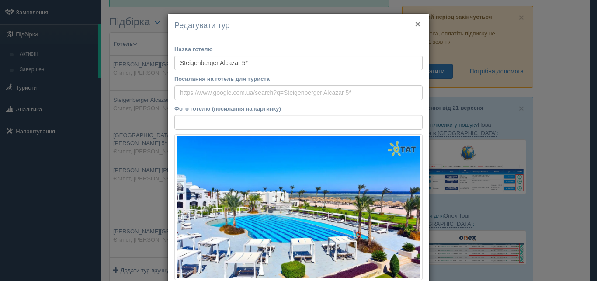
click at [415, 24] on button "×" at bounding box center [417, 23] width 5 height 9
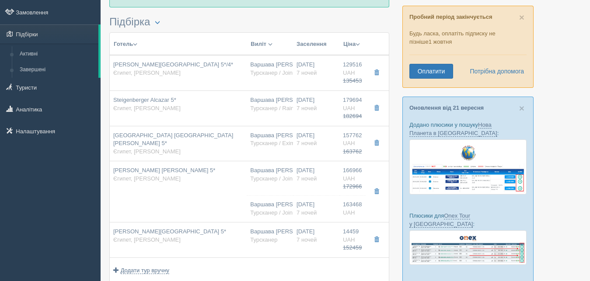
scroll to position [223, 0]
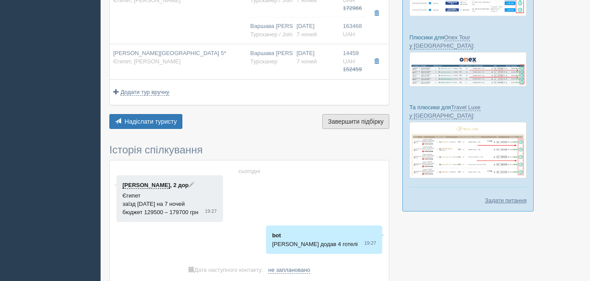
click at [346, 120] on span "Завершити підбірку" at bounding box center [356, 121] width 56 height 7
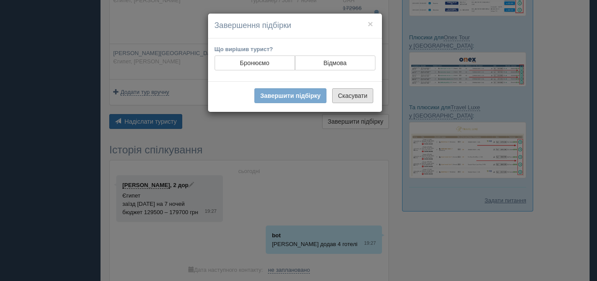
click at [349, 95] on button "Скасувати" at bounding box center [352, 95] width 41 height 15
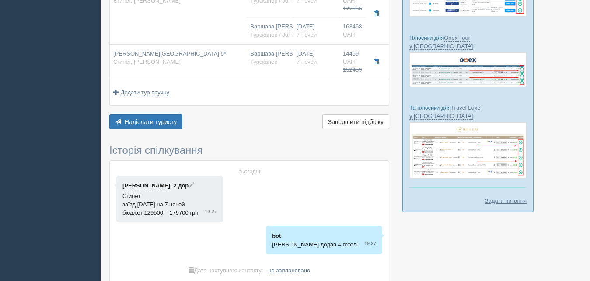
scroll to position [312, 0]
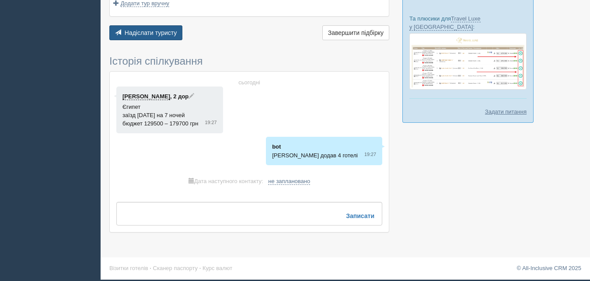
click at [117, 33] on span "button" at bounding box center [118, 32] width 6 height 6
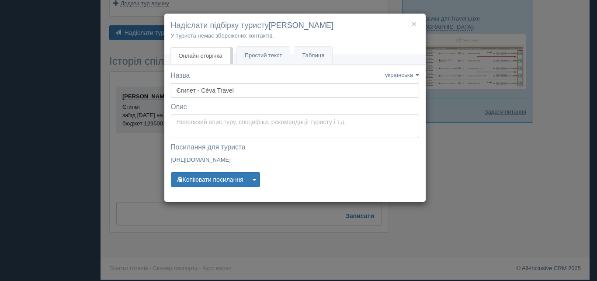
click at [199, 123] on textarea at bounding box center [295, 127] width 248 height 24
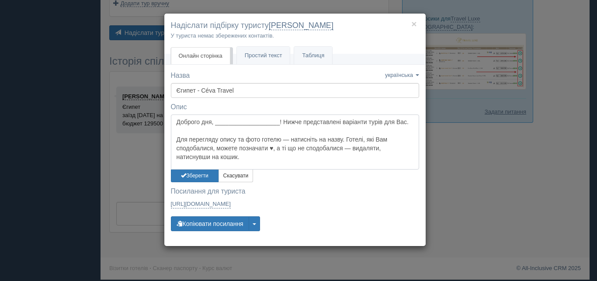
drag, startPoint x: 214, startPoint y: 122, endPoint x: 280, endPoint y: 121, distance: 66.0
click at [280, 121] on textarea "Доброго дня, ___________________! Нижче представлені варіанти турів для Вас. Дл…" at bounding box center [295, 142] width 248 height 55
click at [247, 159] on textarea "Доброго дня,[PERSON_NAME]! Нижче представлені варіанти турів для Вас. Для перег…" at bounding box center [295, 142] width 248 height 55
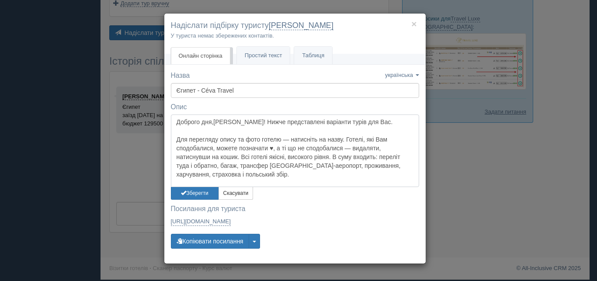
type textarea "Доброго дня,[PERSON_NAME]! Нижче представлені варіанти турів для Вас. Для перег…"
click at [196, 188] on button "Зберегти" at bounding box center [195, 193] width 48 height 13
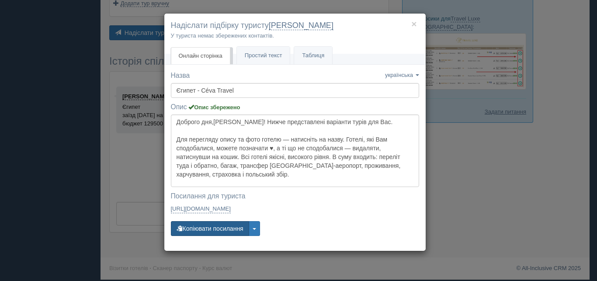
click at [195, 223] on button "Копіювати посилання" at bounding box center [210, 228] width 78 height 15
click at [411, 25] on h4 "Надіслати підбірку туристу [GEOGRAPHIC_DATA]" at bounding box center [295, 25] width 248 height 11
click at [413, 23] on button "×" at bounding box center [413, 23] width 5 height 9
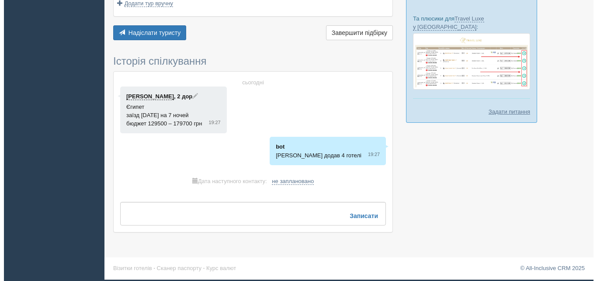
scroll to position [134, 0]
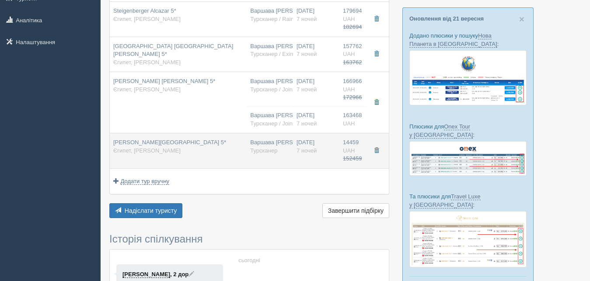
click at [269, 142] on div "Варшава [PERSON_NAME] [GEOGRAPHIC_DATA]" at bounding box center [269, 151] width 39 height 24
type input "[PERSON_NAME][GEOGRAPHIC_DATA] 5*"
type textarea "Готель розташований у бухті [GEOGRAPHIC_DATA]. До послуг гостей 6 ресторанів, 9…"
type input "14459.00"
type input "152459.00"
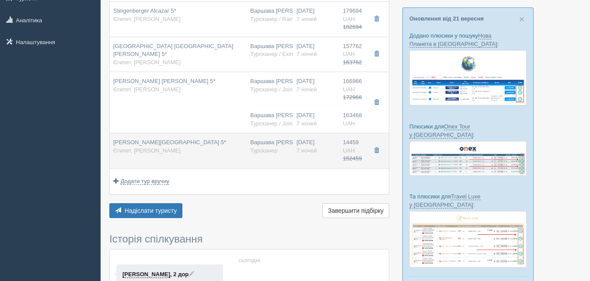
type input "08:50"
type input "14:20"
type input "04:10"
type input "07:45"
type input "Pokój Deluxe Z Widokiem Na Ogród Lub Basen"
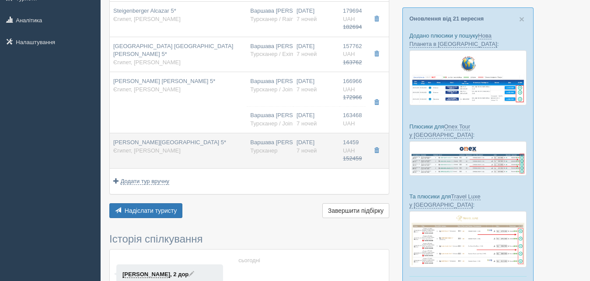
type input "Турсканер"
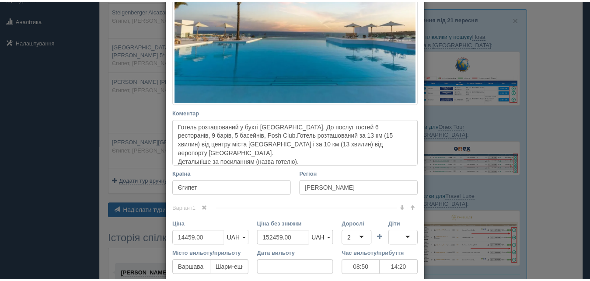
scroll to position [352, 0]
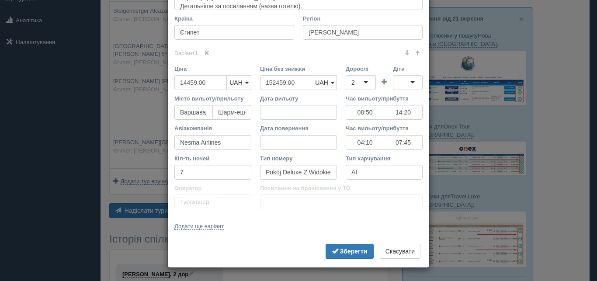
click at [186, 83] on input "14459.00" at bounding box center [200, 82] width 52 height 15
drag, startPoint x: 193, startPoint y: 81, endPoint x: 174, endPoint y: 79, distance: 19.4
click at [174, 79] on input "14459.00" at bounding box center [200, 82] width 52 height 15
type input "169745.00"
drag, startPoint x: 266, startPoint y: 81, endPoint x: 282, endPoint y: 78, distance: 16.0
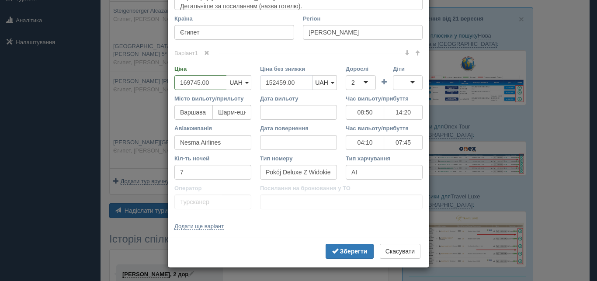
click at [282, 78] on input "152459.00" at bounding box center [286, 82] width 52 height 15
type input "1173745.00"
click at [345, 251] on b "Зберегти" at bounding box center [354, 251] width 28 height 7
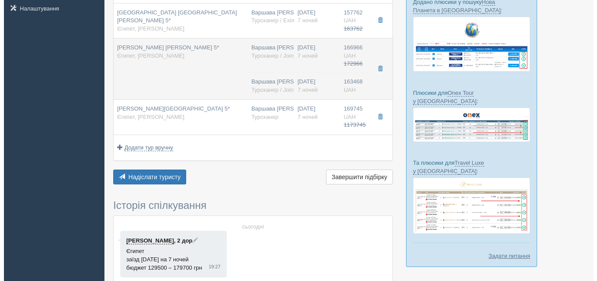
scroll to position [178, 0]
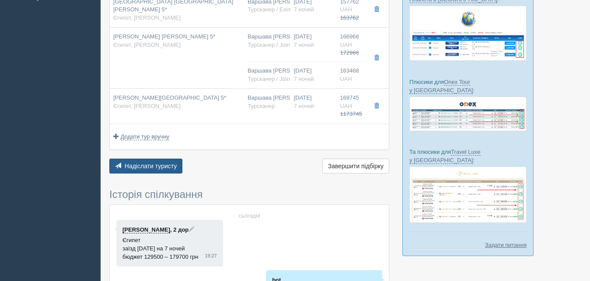
click at [143, 164] on span "Надіслати туристу" at bounding box center [151, 166] width 52 height 7
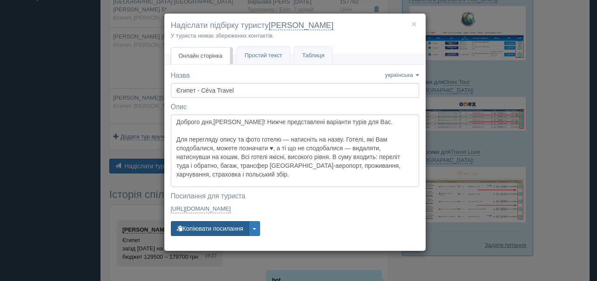
click at [208, 226] on button "Копіювати посилання" at bounding box center [210, 228] width 78 height 15
